Goal: Task Accomplishment & Management: Manage account settings

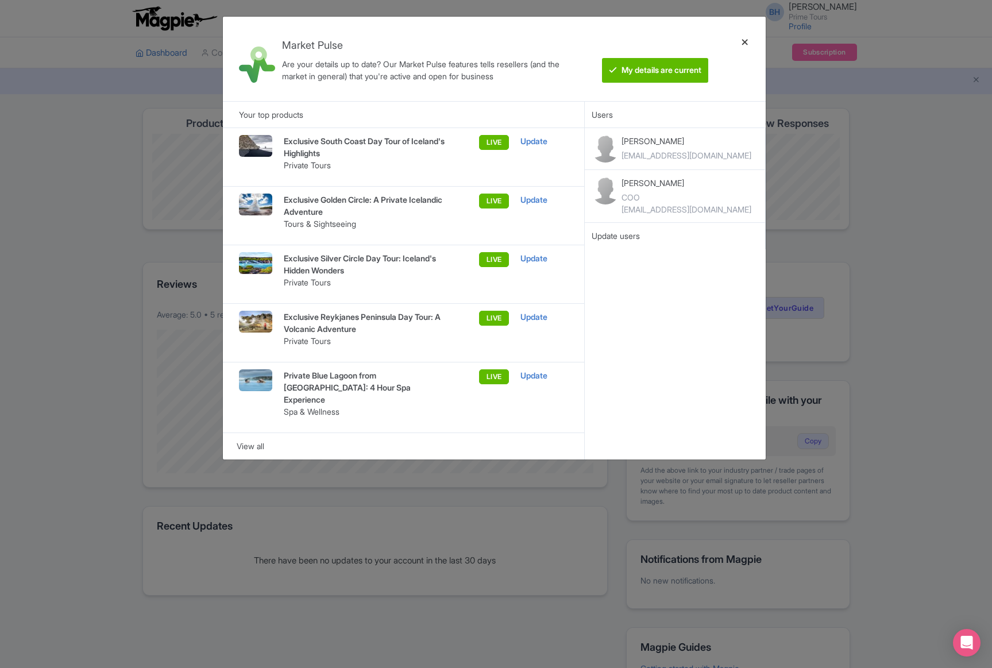
click at [746, 44] on div at bounding box center [745, 59] width 28 height 66
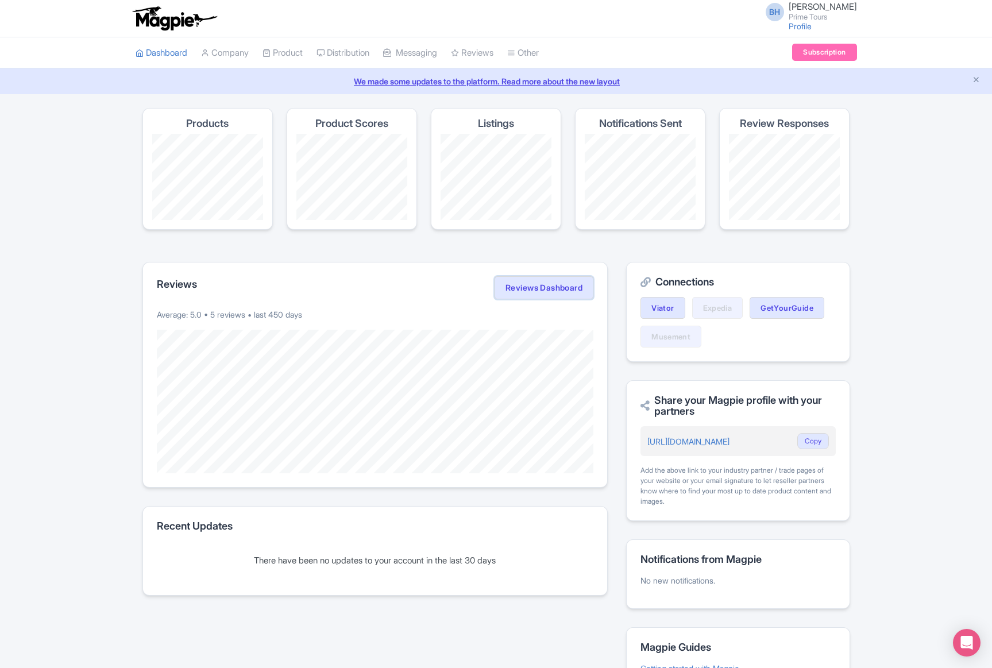
click at [552, 292] on link "Reviews Dashboard" at bounding box center [544, 287] width 99 height 23
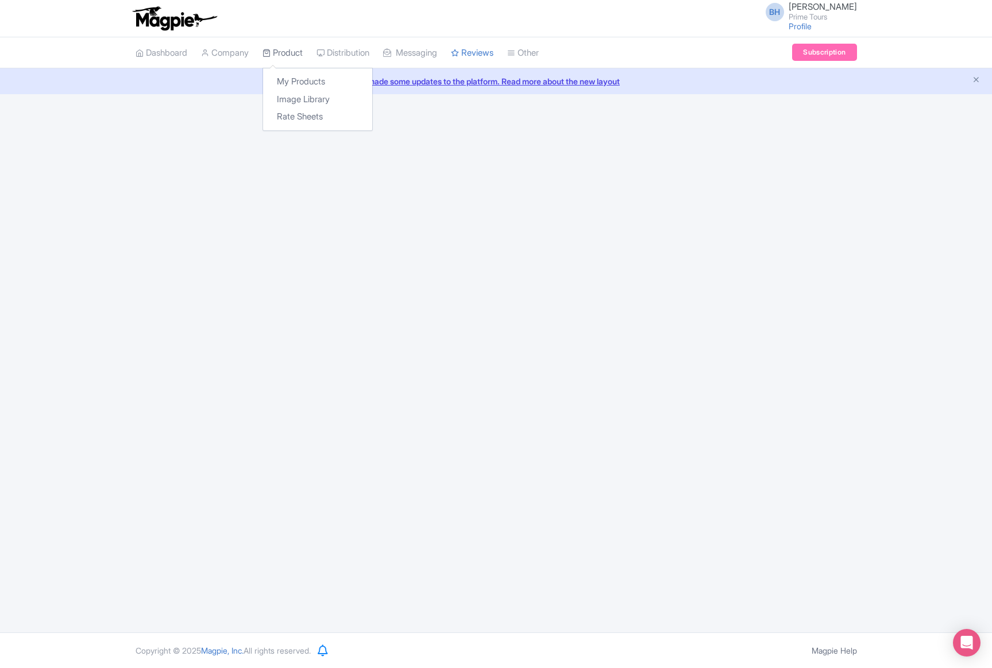
click at [296, 53] on link "Product" at bounding box center [283, 53] width 40 height 32
click at [297, 79] on link "My Products" at bounding box center [317, 82] width 109 height 18
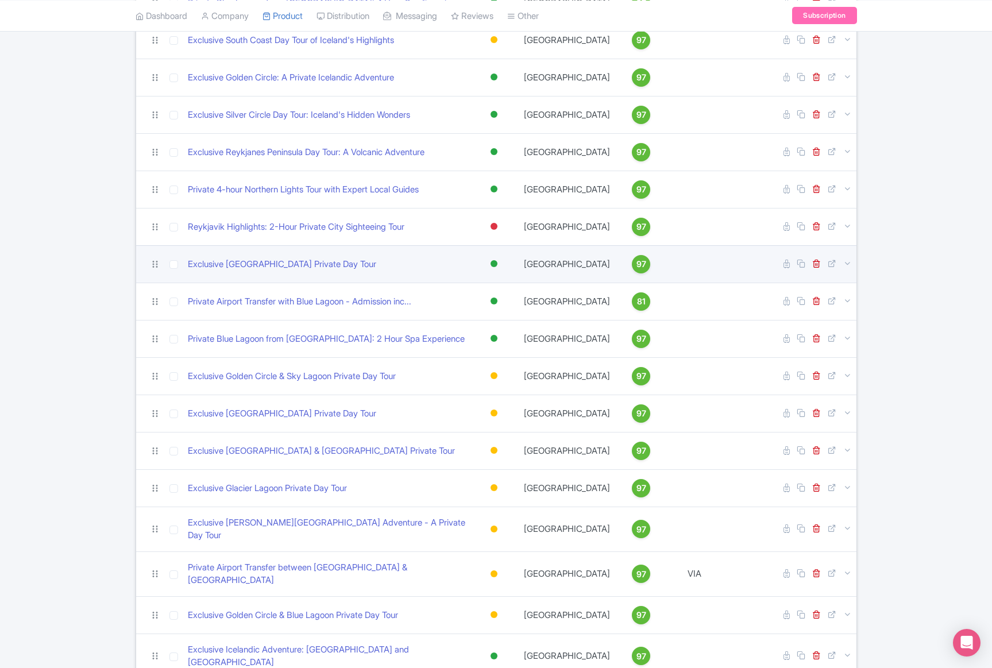
scroll to position [230, 0]
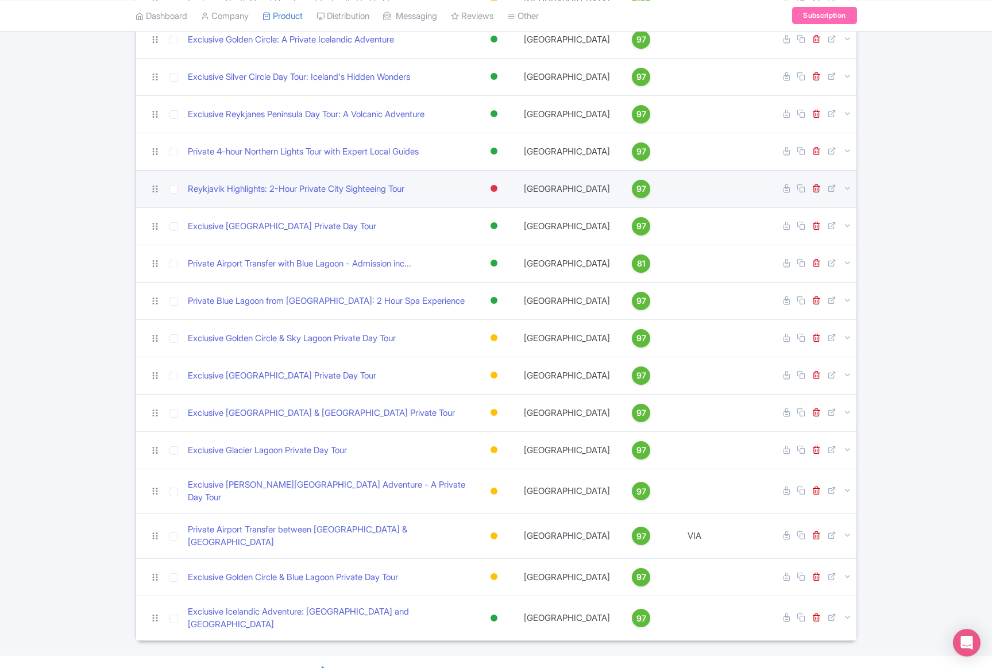
click at [494, 188] on div at bounding box center [494, 188] width 7 height 7
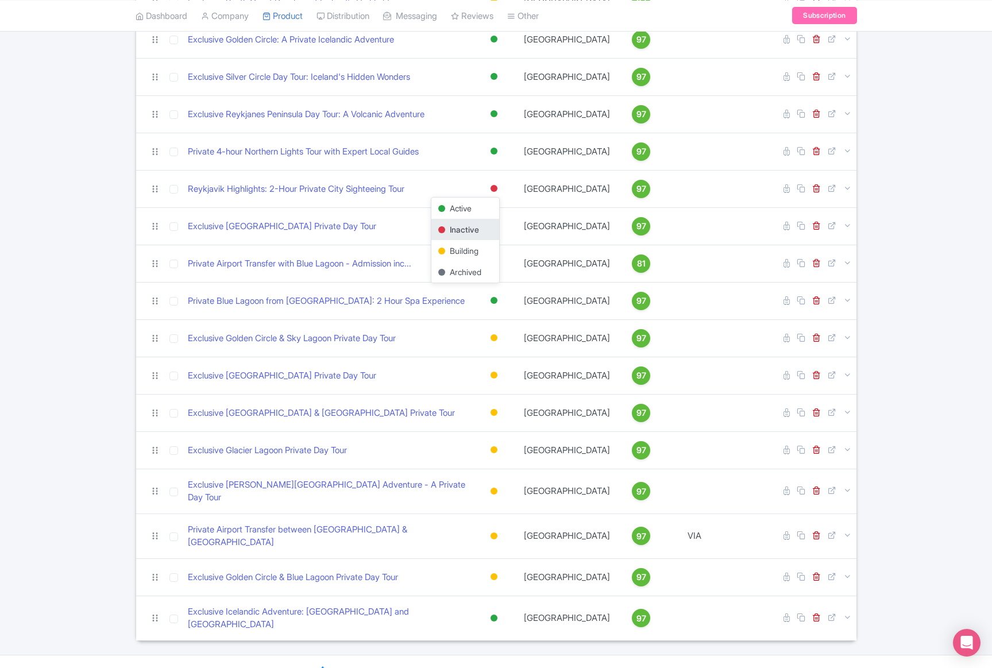
click at [105, 263] on div "Search Bulk Actions [GEOGRAPHIC_DATA] Add to Collection Share Products Add to C…" at bounding box center [496, 259] width 992 height 763
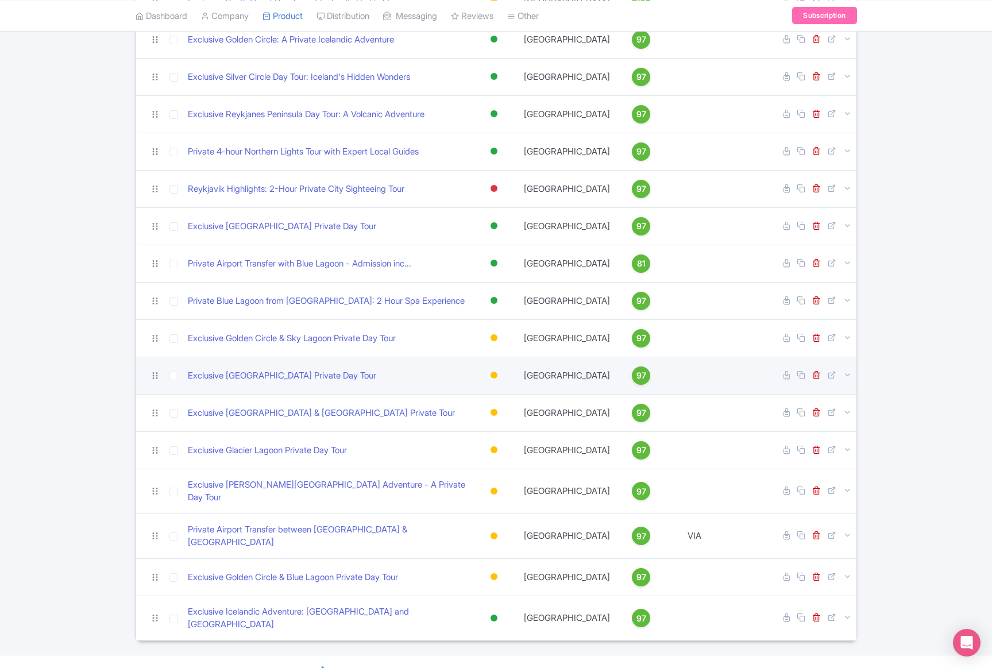
click at [495, 376] on div at bounding box center [494, 375] width 7 height 7
